Goal: Information Seeking & Learning: Learn about a topic

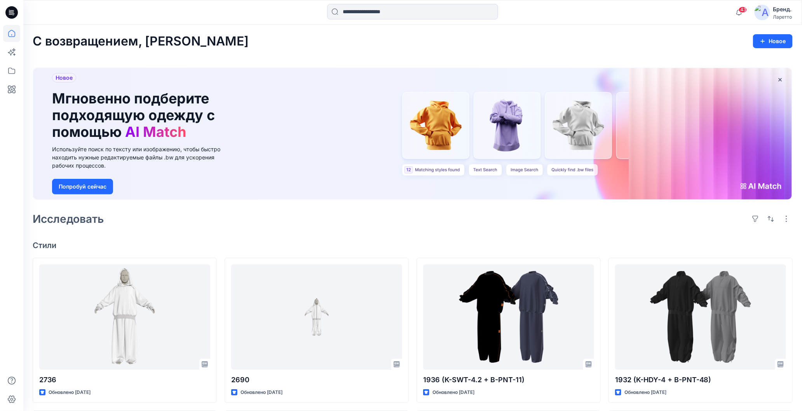
click at [588, 52] on div "С возвращением, [PERSON_NAME] Новое Новое Мгновенно подберите подходящую одежду…" at bounding box center [412, 385] width 779 height 721
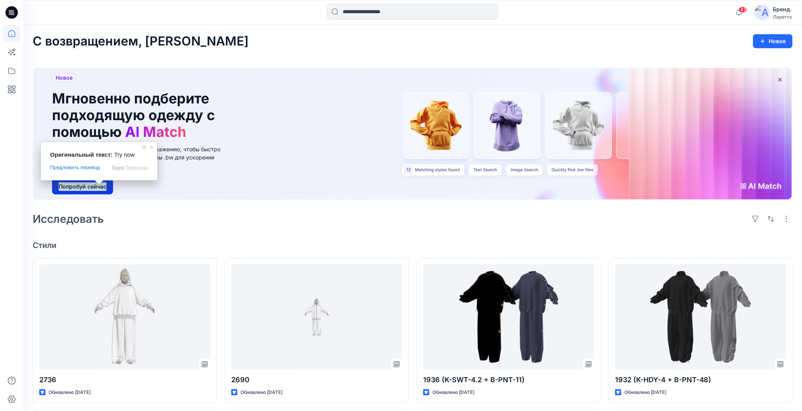
click at [99, 188] on ya-tr-span "Попробуй сейчас" at bounding box center [83, 186] width 48 height 9
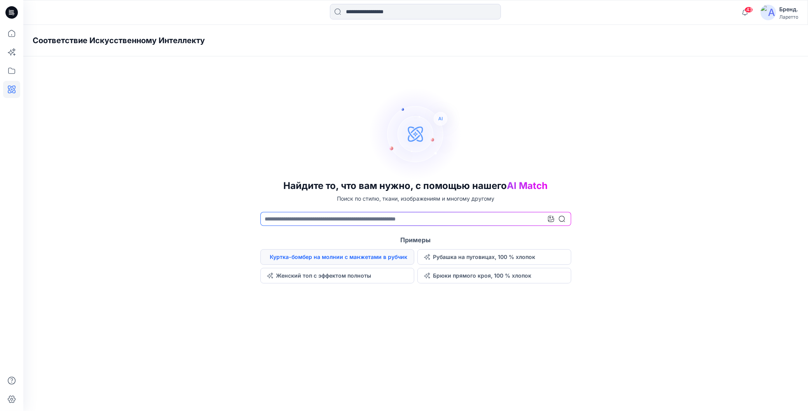
click at [270, 255] on button "Куртка-бомбер на молнии с манжетами в рубчик" at bounding box center [337, 257] width 154 height 16
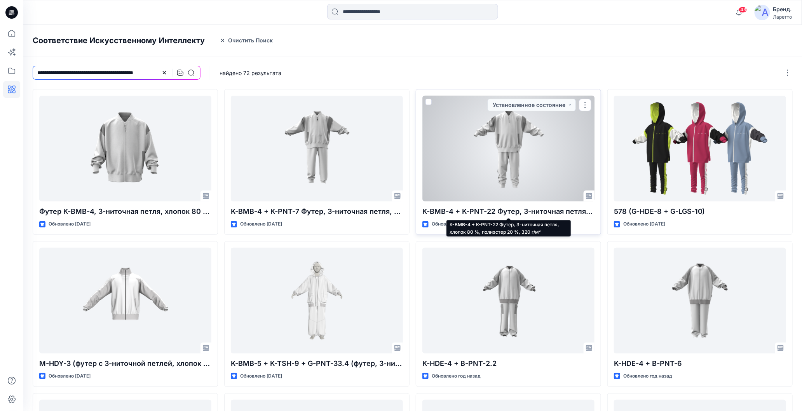
scroll to position [2, 0]
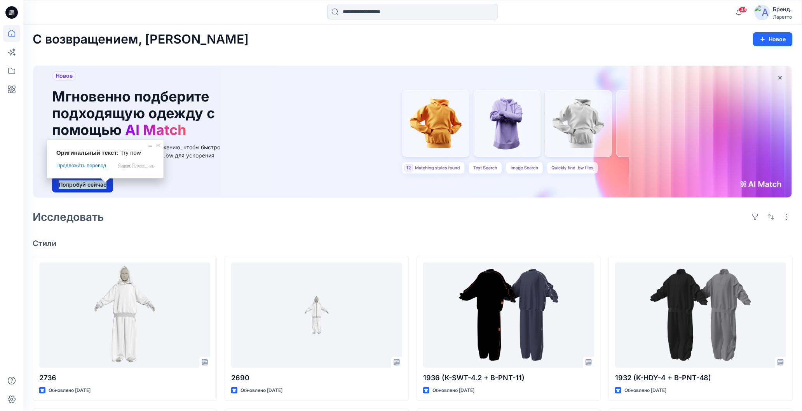
click at [103, 185] on ya-tr-span "Попробуй сейчас" at bounding box center [83, 184] width 48 height 9
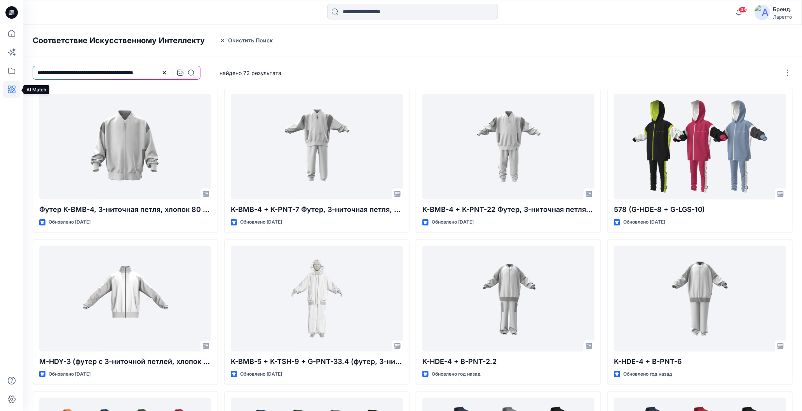
click at [11, 91] on icon at bounding box center [11, 89] width 17 height 17
click at [251, 45] on button "Очистить Поиск" at bounding box center [246, 40] width 63 height 12
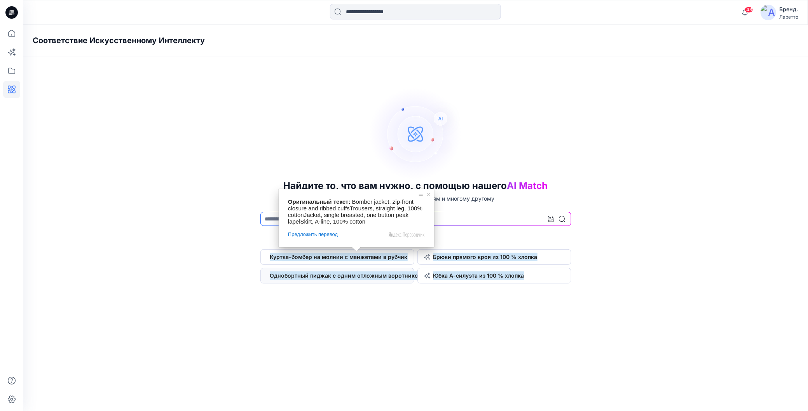
click at [358, 277] on ya-tr-span "Однобортный пиджак с одним отложным воротником на пуговице" at bounding box center [364, 275] width 188 height 9
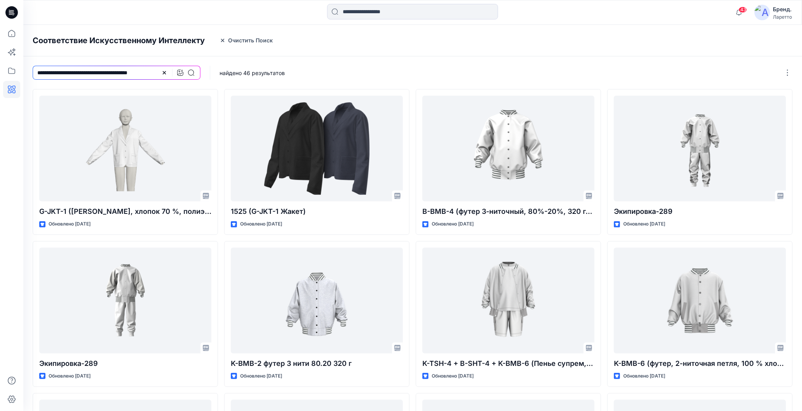
click at [10, 12] on icon at bounding box center [11, 12] width 12 height 12
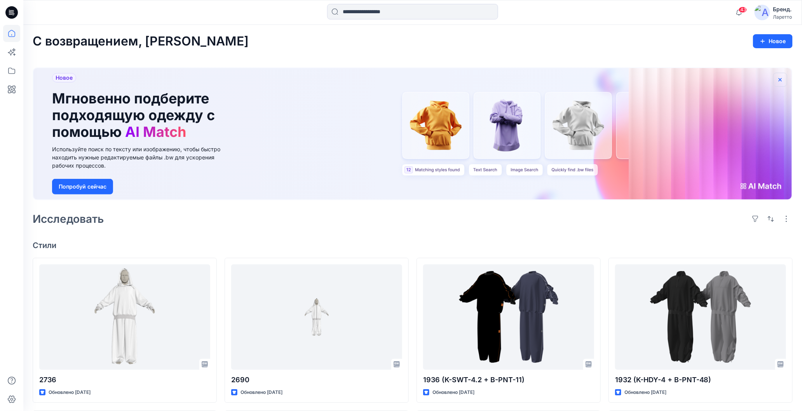
click at [782, 78] on icon "button" at bounding box center [780, 79] width 3 height 3
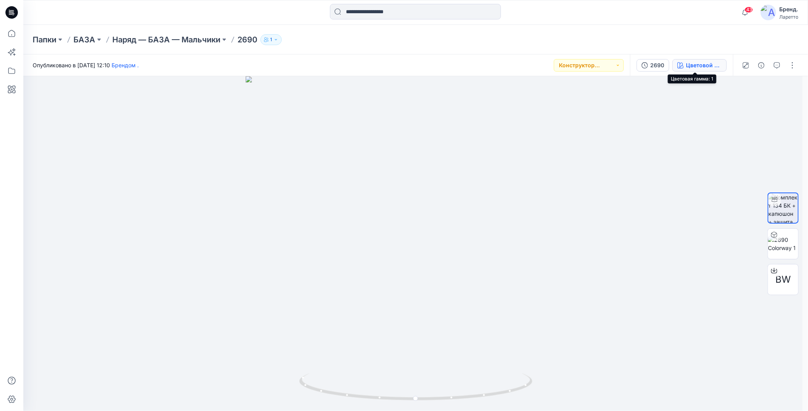
click at [691, 65] on ya-tr-span "Цветовой путь 1" at bounding box center [708, 65] width 44 height 7
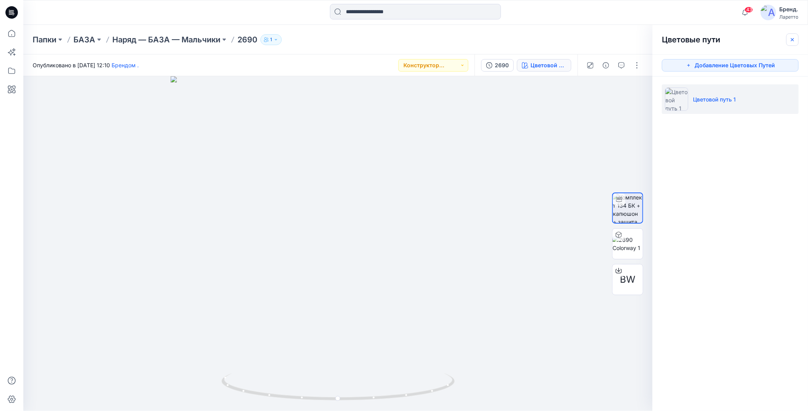
click at [793, 38] on icon "button" at bounding box center [792, 40] width 6 height 6
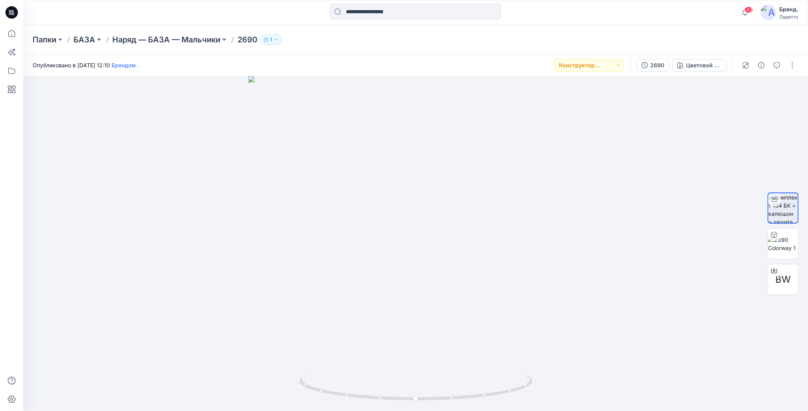
click at [643, 46] on div "Папки БАЗА Наряд — БАЗА — Мальчики 2690 1" at bounding box center [415, 40] width 785 height 30
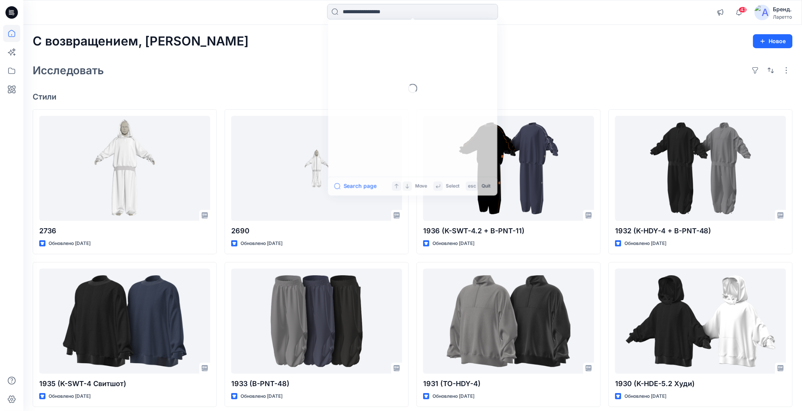
click at [354, 11] on input at bounding box center [412, 12] width 171 height 16
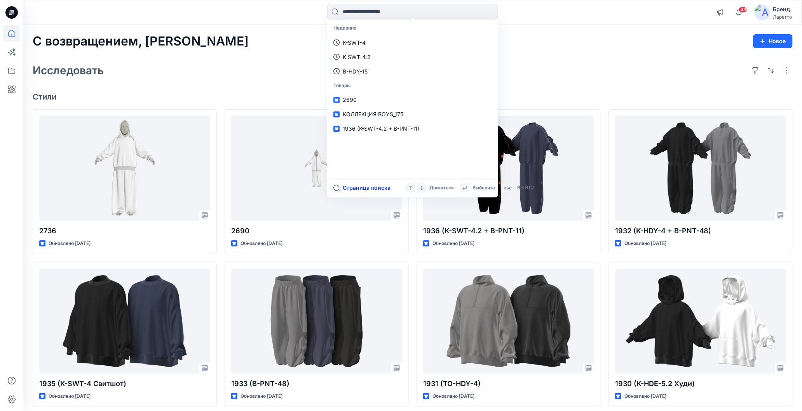
click at [338, 188] on icon "button" at bounding box center [336, 188] width 6 height 6
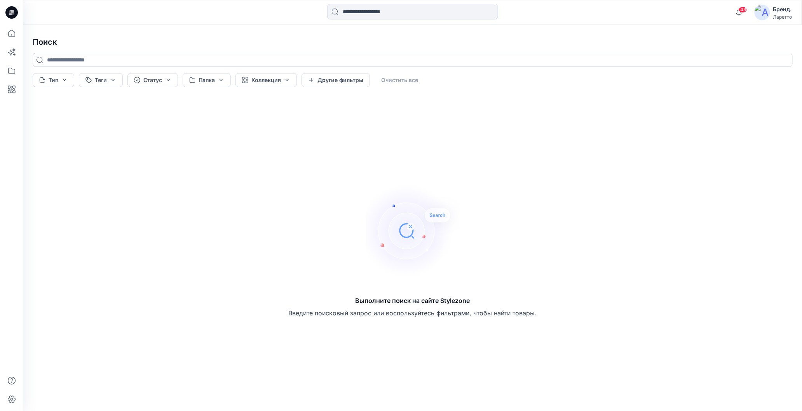
click at [137, 58] on input at bounding box center [413, 60] width 760 height 14
paste input "********"
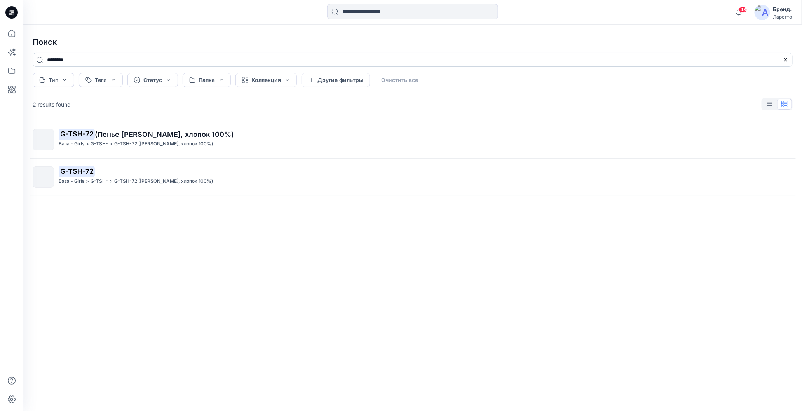
click at [124, 61] on input "********" at bounding box center [413, 60] width 760 height 14
type input "********"
click at [8, 8] on icon at bounding box center [11, 12] width 12 height 12
